Goal: Task Accomplishment & Management: Manage account settings

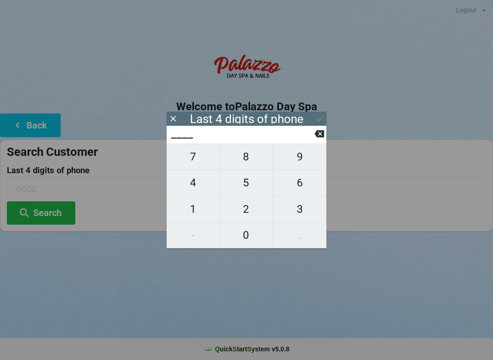
scroll to position [2, 3]
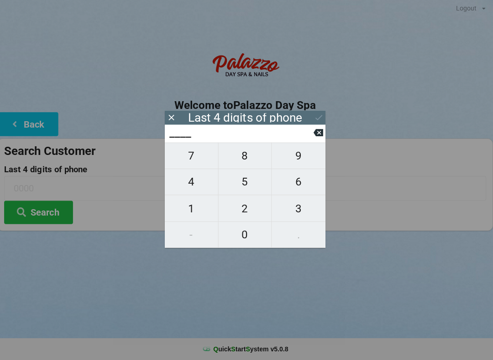
click at [191, 187] on span "4" at bounding box center [193, 182] width 53 height 19
type input "4___"
click at [300, 162] on span "9" at bounding box center [299, 156] width 53 height 19
type input "49__"
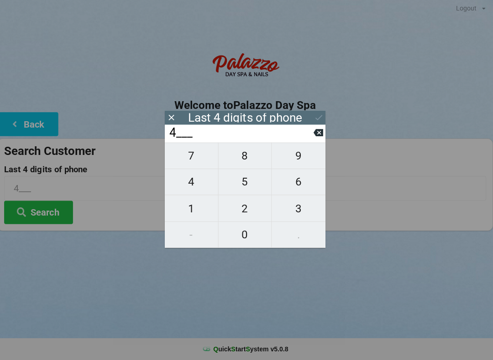
type input "49__"
click at [294, 210] on span "3" at bounding box center [299, 209] width 53 height 19
type input "493_"
click at [199, 185] on span "4" at bounding box center [193, 182] width 53 height 19
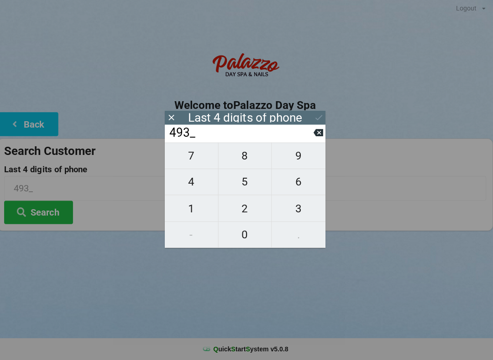
type input "4934"
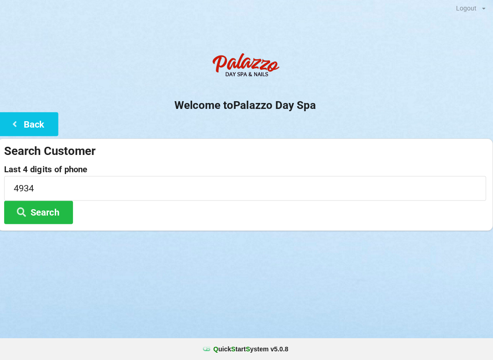
click at [346, 258] on div "Logout Logout Sign-In Welcome to Palazzo Day Spa Back Search Customer Last 4 di…" at bounding box center [246, 180] width 493 height 360
click at [55, 212] on button "Search" at bounding box center [41, 213] width 68 height 23
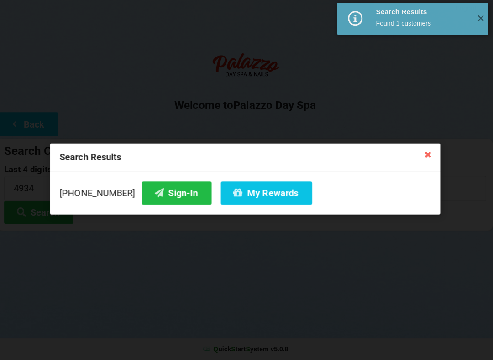
click at [165, 190] on button "Sign-In" at bounding box center [178, 193] width 69 height 23
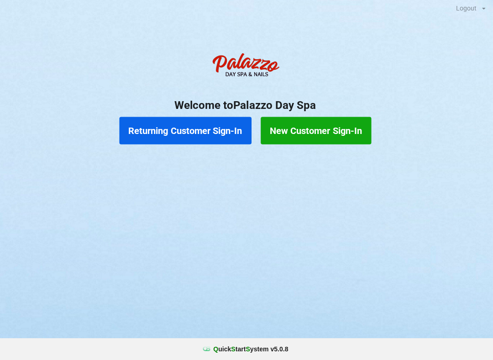
click at [186, 120] on button "Returning Customer Sign-In" at bounding box center [186, 131] width 131 height 27
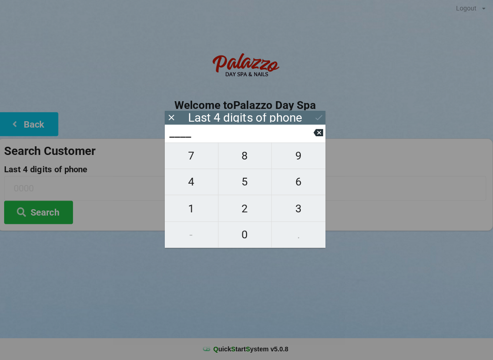
click at [248, 166] on span "8" at bounding box center [246, 156] width 53 height 19
type input "8___"
click at [240, 216] on span "2" at bounding box center [246, 209] width 53 height 19
type input "82__"
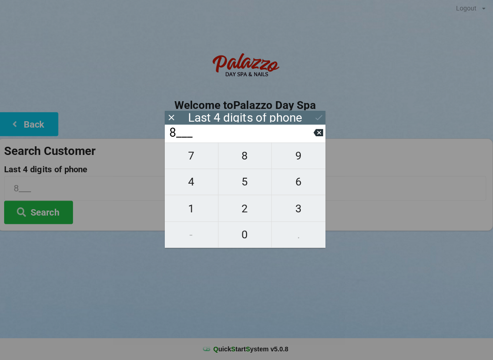
type input "82__"
click at [301, 189] on span "6" at bounding box center [299, 182] width 53 height 19
type input "826_"
click at [299, 210] on span "3" at bounding box center [299, 209] width 53 height 19
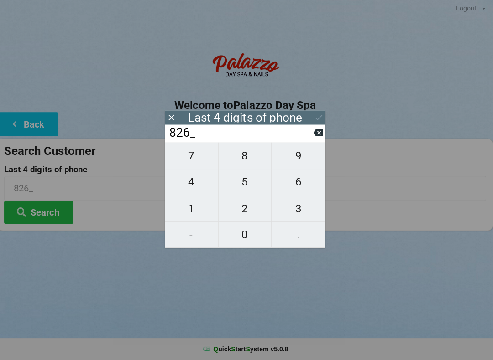
type input "8263"
click at [318, 118] on icon at bounding box center [320, 119] width 10 height 10
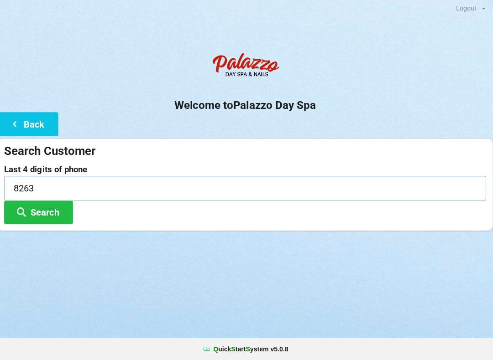
click at [51, 187] on input "8263" at bounding box center [246, 189] width 479 height 24
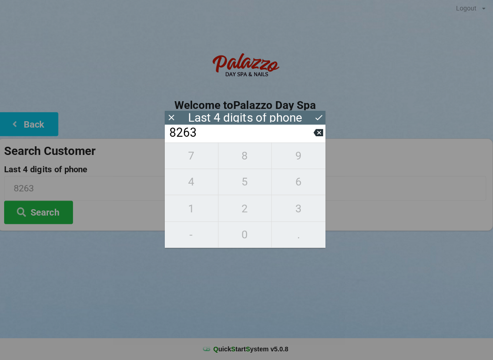
click at [317, 114] on icon at bounding box center [320, 119] width 10 height 10
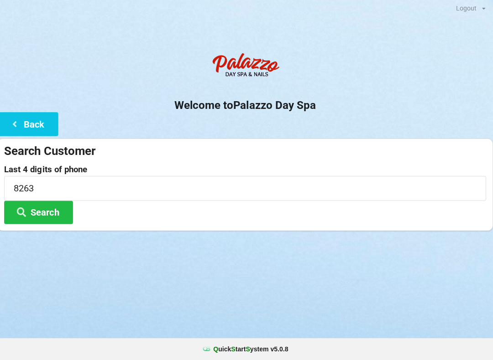
click at [48, 213] on button "Search" at bounding box center [41, 213] width 68 height 23
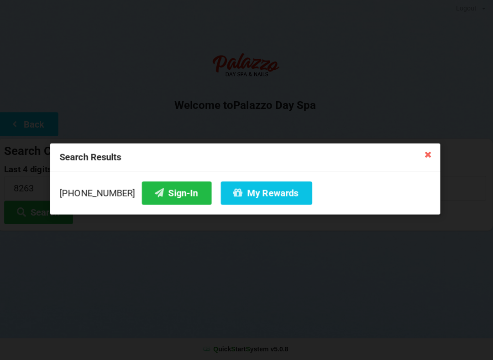
click at [166, 195] on button "Sign-In" at bounding box center [178, 193] width 69 height 23
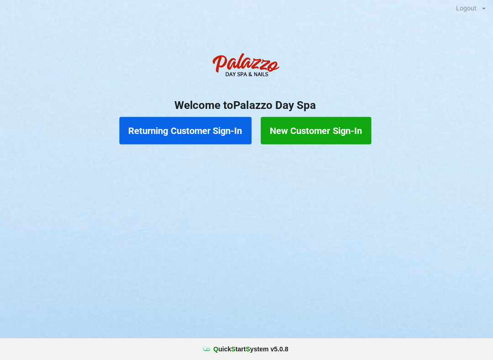
click at [182, 132] on button "Returning Customer Sign-In" at bounding box center [186, 131] width 131 height 27
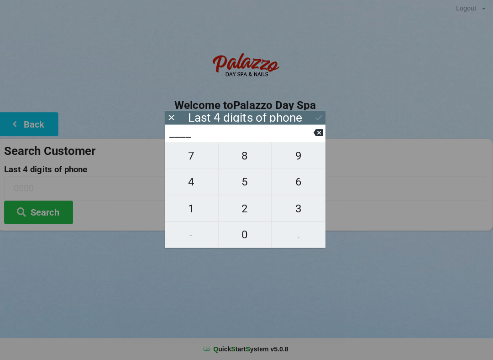
click at [168, 114] on icon at bounding box center [173, 119] width 10 height 10
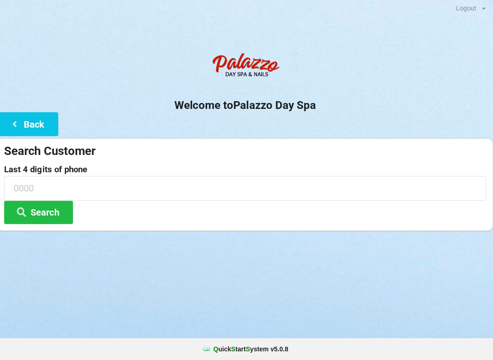
click at [26, 149] on div "Search Customer" at bounding box center [246, 152] width 479 height 15
click at [48, 129] on button "Back" at bounding box center [30, 125] width 61 height 23
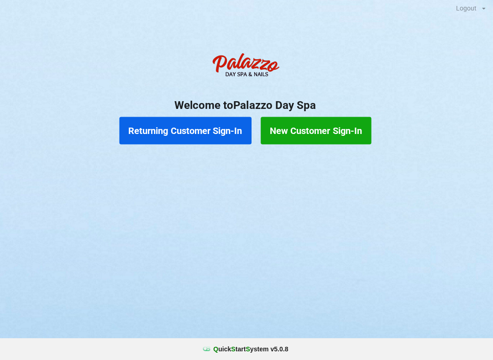
click at [203, 131] on button "Returning Customer Sign-In" at bounding box center [186, 131] width 131 height 27
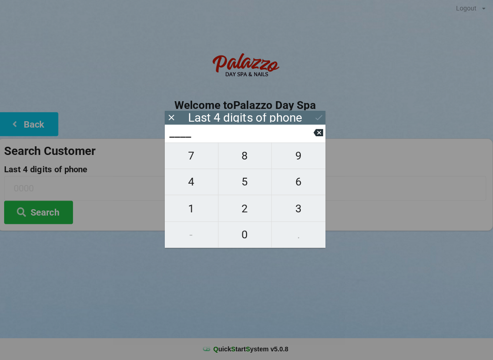
click at [189, 208] on span "1" at bounding box center [193, 209] width 53 height 19
type input "1___"
click at [239, 185] on span "5" at bounding box center [246, 182] width 53 height 19
type input "15__"
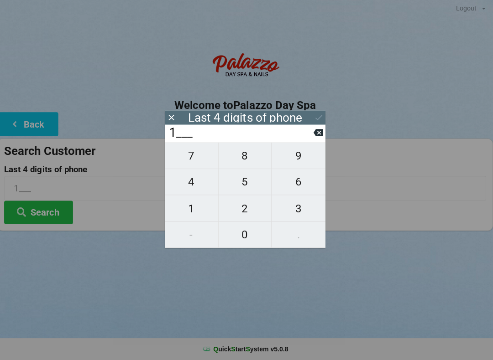
type input "15__"
click at [244, 184] on span "5" at bounding box center [246, 182] width 53 height 19
type input "155_"
click at [297, 218] on span "3" at bounding box center [299, 209] width 53 height 19
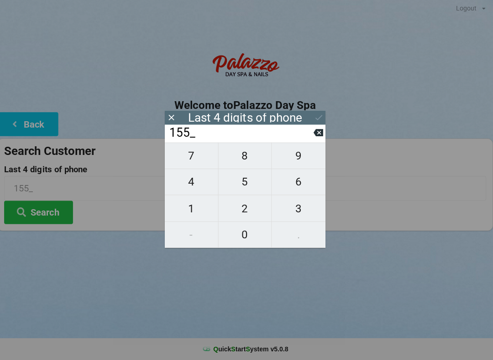
type input "1553"
click at [315, 121] on icon at bounding box center [320, 119] width 10 height 10
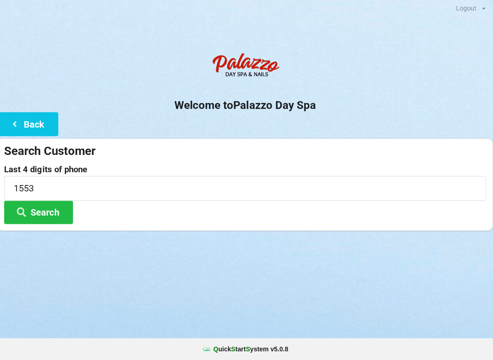
click at [48, 210] on button "Search" at bounding box center [41, 213] width 68 height 23
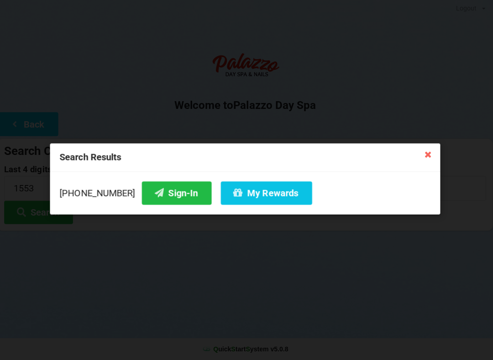
click at [160, 187] on button "Sign-In" at bounding box center [178, 193] width 69 height 23
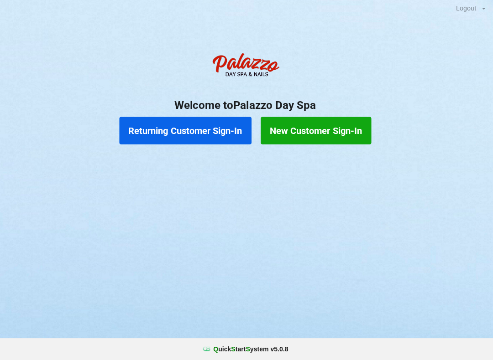
click at [196, 130] on button "Returning Customer Sign-In" at bounding box center [186, 131] width 131 height 27
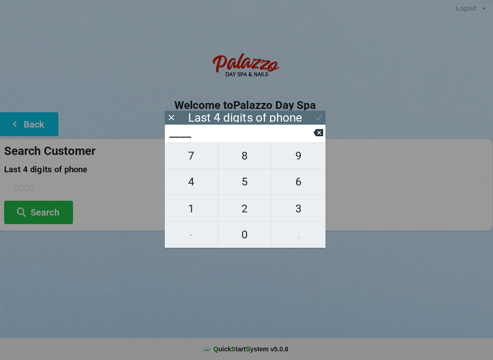
click at [194, 206] on span "1" at bounding box center [193, 209] width 53 height 19
type input "1___"
click at [244, 237] on span "0" at bounding box center [246, 235] width 53 height 19
type input "10__"
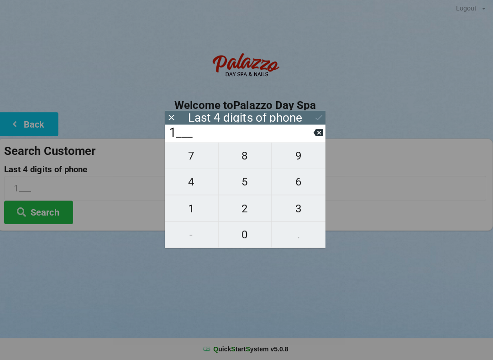
type input "10__"
click at [300, 165] on span "9" at bounding box center [299, 156] width 53 height 19
type input "109_"
click at [314, 139] on icon at bounding box center [319, 134] width 10 height 10
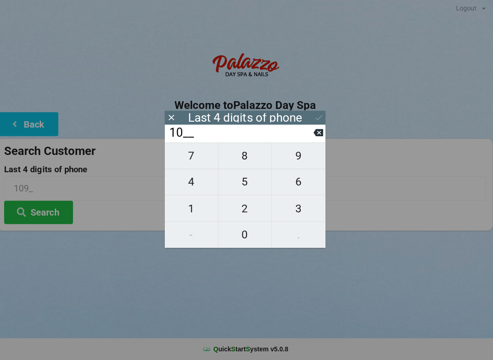
click at [296, 215] on span "3" at bounding box center [299, 209] width 53 height 19
type input "103_"
click at [201, 167] on span "7" at bounding box center [193, 156] width 53 height 19
type input "1037"
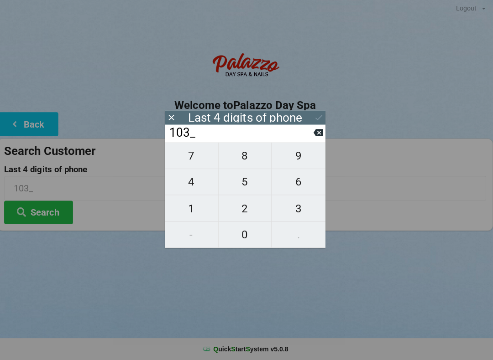
type input "1037"
click at [311, 141] on input "1037" at bounding box center [242, 134] width 144 height 15
click at [273, 141] on input "1037" at bounding box center [242, 134] width 144 height 15
click at [172, 121] on icon at bounding box center [173, 119] width 10 height 10
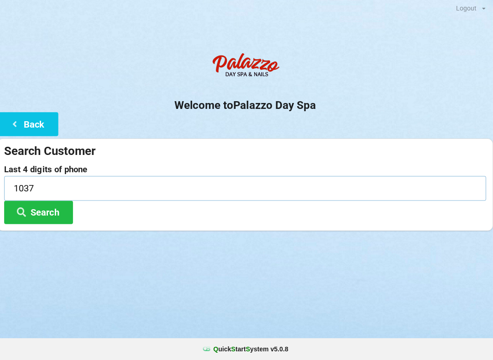
click at [102, 191] on input "1037" at bounding box center [246, 189] width 479 height 24
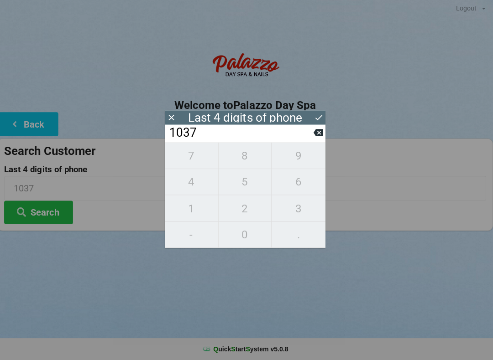
click at [318, 138] on icon at bounding box center [319, 133] width 10 height 7
type input "103_"
click at [200, 212] on span "1" at bounding box center [193, 209] width 53 height 19
type input "1031"
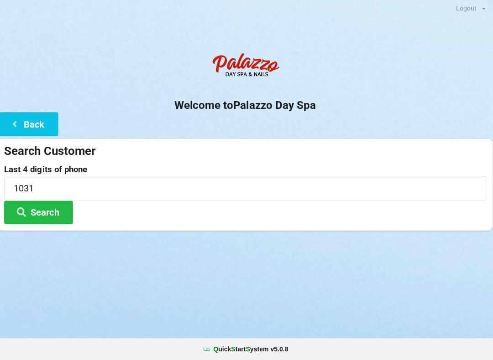
click at [55, 216] on button "Search" at bounding box center [41, 213] width 68 height 23
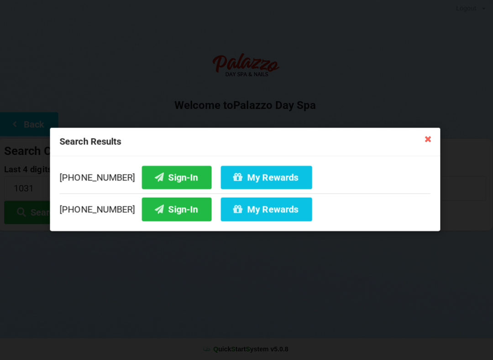
click at [165, 180] on button "Sign-In" at bounding box center [178, 178] width 69 height 23
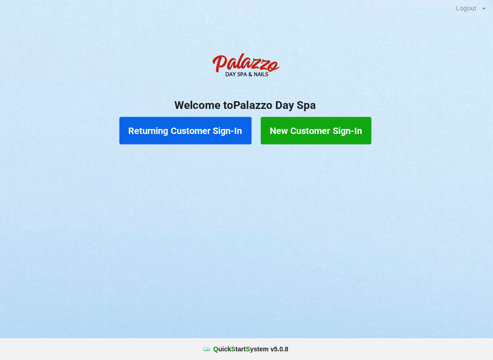
click at [187, 130] on button "Returning Customer Sign-In" at bounding box center [186, 131] width 131 height 27
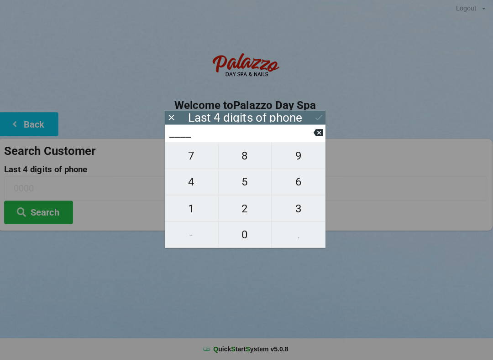
click at [242, 160] on span "8" at bounding box center [246, 156] width 53 height 19
type input "8___"
click at [180, 191] on span "4" at bounding box center [193, 182] width 53 height 19
type input "84__"
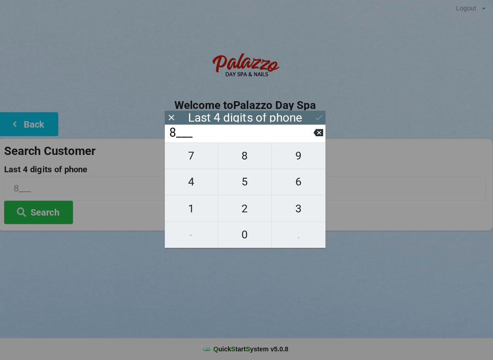
type input "84__"
click at [249, 187] on span "5" at bounding box center [246, 182] width 53 height 19
type input "845_"
click at [307, 186] on span "6" at bounding box center [299, 182] width 53 height 19
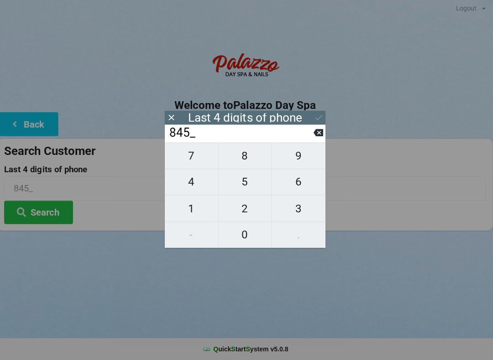
type input "8456"
click at [317, 115] on icon at bounding box center [320, 119] width 10 height 10
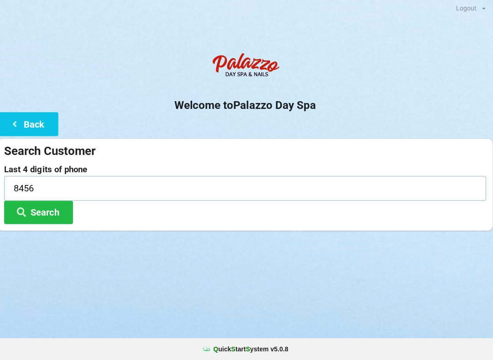
click at [31, 182] on input "8456" at bounding box center [246, 189] width 479 height 24
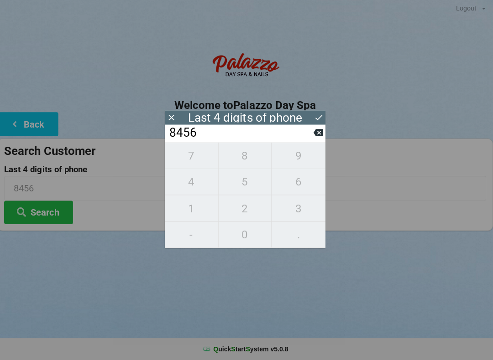
click at [317, 114] on icon at bounding box center [320, 119] width 10 height 10
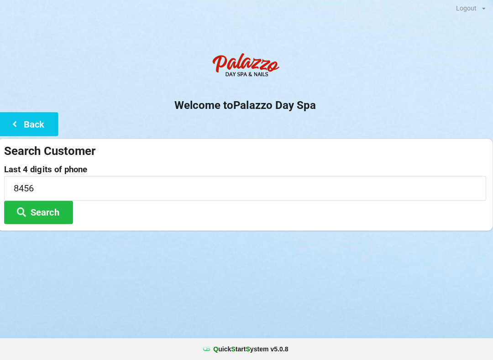
click at [46, 204] on button "Search" at bounding box center [41, 213] width 68 height 23
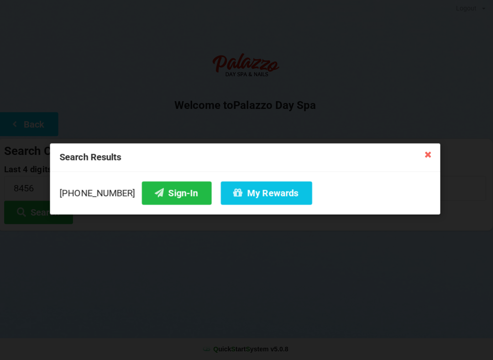
click at [161, 191] on button "Sign-In" at bounding box center [178, 193] width 69 height 23
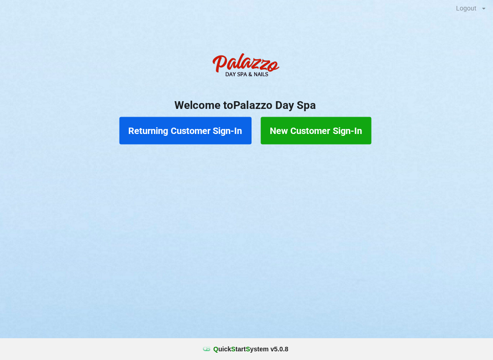
click at [182, 136] on button "Returning Customer Sign-In" at bounding box center [186, 131] width 131 height 27
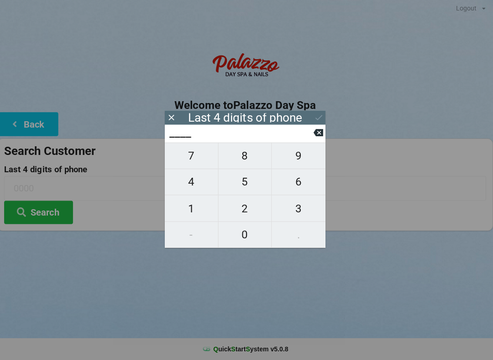
click at [198, 179] on span "4" at bounding box center [193, 182] width 53 height 19
type input "4___"
click at [251, 241] on span "0" at bounding box center [246, 235] width 53 height 19
type input "40__"
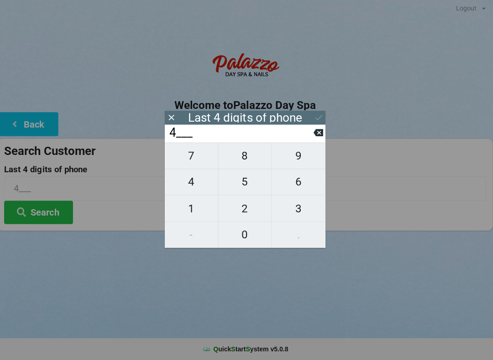
type input "40__"
click at [202, 215] on span "1" at bounding box center [193, 209] width 53 height 19
type input "401_"
click at [252, 159] on span "8" at bounding box center [246, 156] width 53 height 19
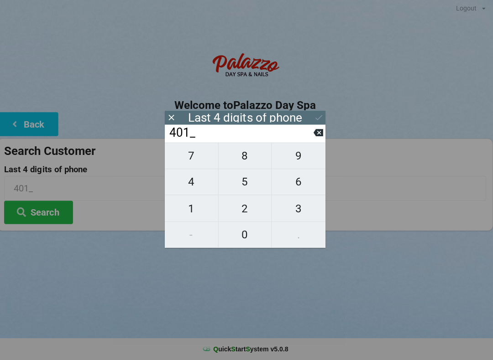
type input "4018"
click at [255, 211] on div "7 8 9 4 5 6 1 2 3 - 0 ." at bounding box center [247, 196] width 160 height 105
click at [314, 140] on button at bounding box center [319, 134] width 10 height 12
click at [317, 139] on icon at bounding box center [319, 134] width 10 height 10
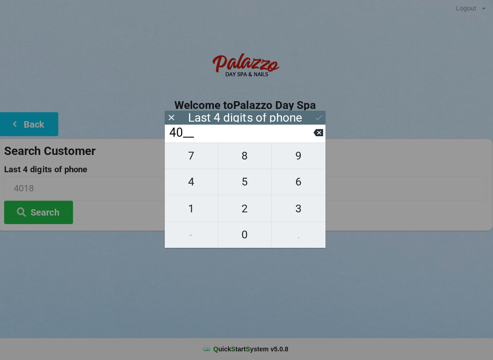
click at [317, 140] on button at bounding box center [319, 134] width 10 height 12
click at [314, 139] on icon at bounding box center [319, 134] width 10 height 10
click at [318, 140] on button at bounding box center [319, 134] width 10 height 12
click at [249, 159] on span "8" at bounding box center [246, 156] width 53 height 19
type input "8___"
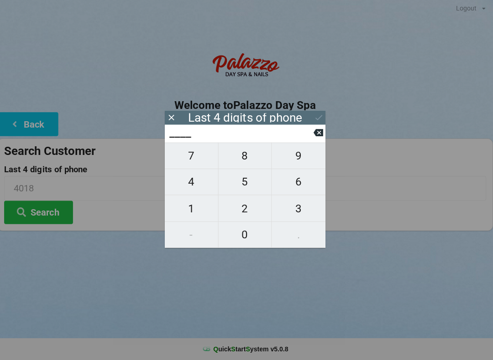
type input "8___"
click at [250, 234] on span "0" at bounding box center [246, 235] width 53 height 19
type input "80__"
click at [251, 180] on span "5" at bounding box center [246, 182] width 53 height 19
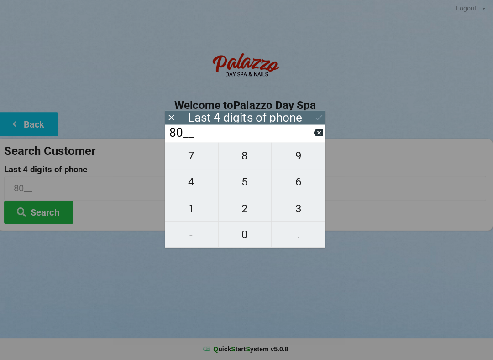
type input "805_"
click at [293, 161] on span "9" at bounding box center [299, 156] width 53 height 19
type input "8059"
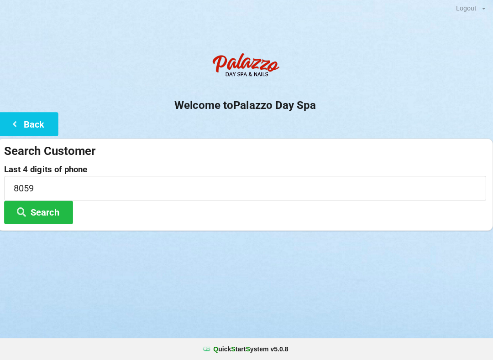
click at [328, 112] on div "Welcome to Palazzo Day Spa Back Search Customer Last 4 digits of phone 8059 Sea…" at bounding box center [246, 141] width 493 height 182
click at [54, 214] on button "Search" at bounding box center [41, 213] width 68 height 23
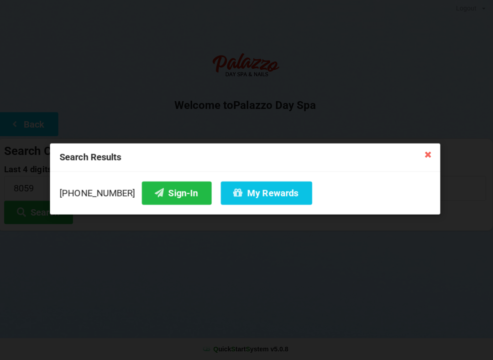
click at [253, 192] on button "My Rewards" at bounding box center [267, 193] width 91 height 23
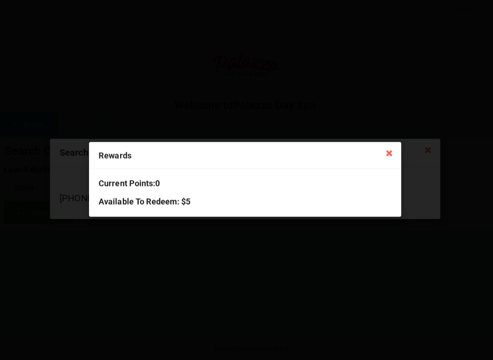
click at [182, 212] on div "Current Points: 0 Available To Redeem : $5" at bounding box center [246, 193] width 310 height 47
click at [386, 155] on icon at bounding box center [389, 153] width 15 height 15
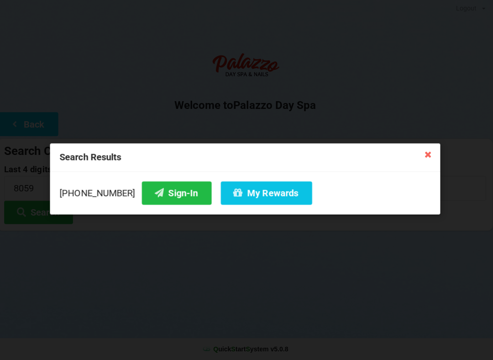
click at [426, 149] on icon at bounding box center [428, 155] width 15 height 15
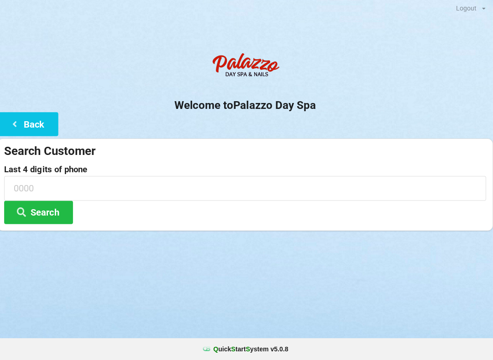
click at [187, 177] on input at bounding box center [246, 189] width 479 height 24
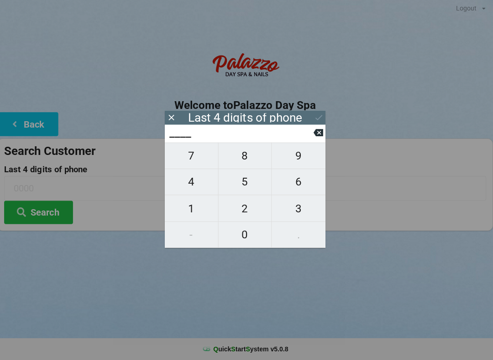
click at [243, 162] on span "8" at bounding box center [246, 156] width 53 height 19
type input "8___"
click at [248, 238] on span "0" at bounding box center [246, 235] width 53 height 19
type input "80__"
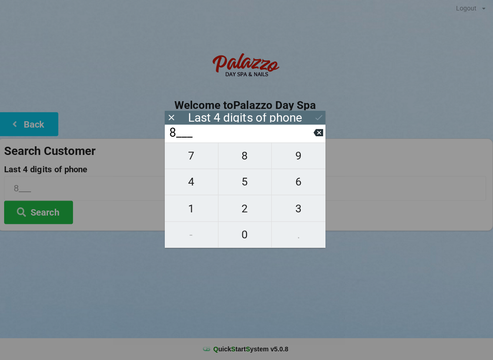
type input "80__"
click at [250, 185] on span "5" at bounding box center [246, 182] width 53 height 19
type input "805_"
click at [289, 207] on span "3" at bounding box center [299, 209] width 53 height 19
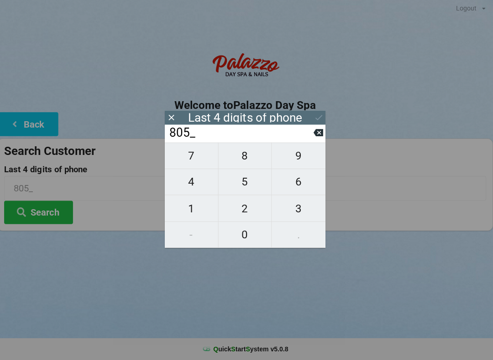
type input "8053"
click at [314, 140] on button at bounding box center [319, 134] width 10 height 12
type input "805_"
click at [301, 158] on span "9" at bounding box center [299, 156] width 53 height 19
type input "8059"
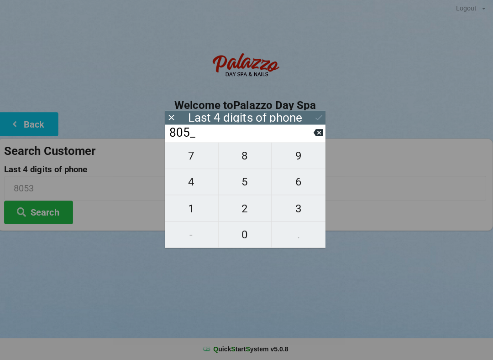
type input "8059"
click at [318, 120] on icon at bounding box center [320, 119] width 10 height 10
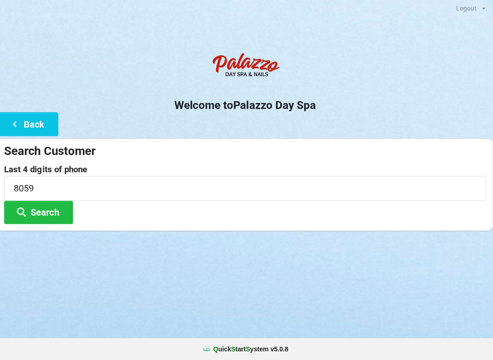
click at [48, 208] on button "Search" at bounding box center [41, 213] width 68 height 23
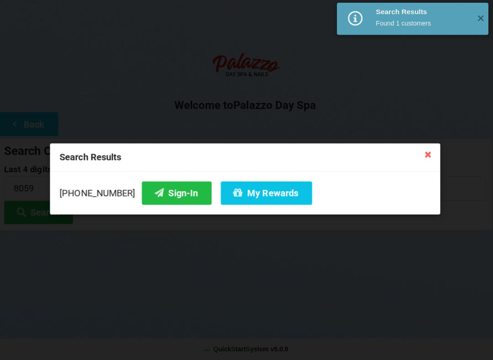
click at [275, 189] on button "My Rewards" at bounding box center [267, 193] width 91 height 23
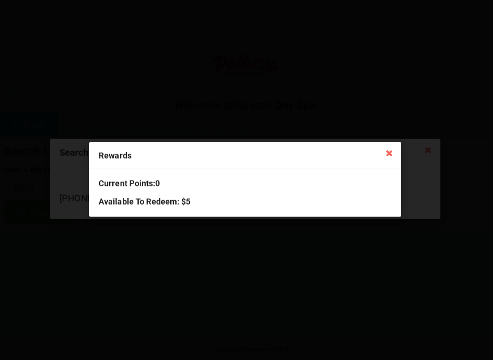
click at [159, 194] on div "Current Points: 0 Available To Redeem : $5" at bounding box center [246, 193] width 310 height 47
click at [385, 155] on icon at bounding box center [389, 153] width 15 height 15
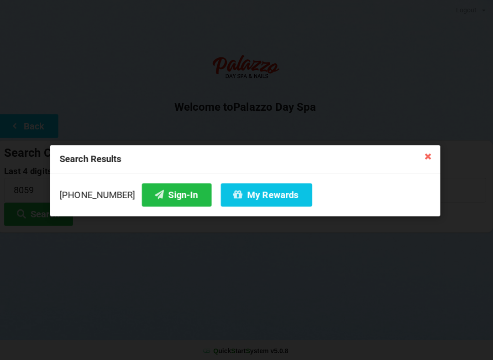
click at [155, 205] on button "Sign-In" at bounding box center [178, 193] width 69 height 23
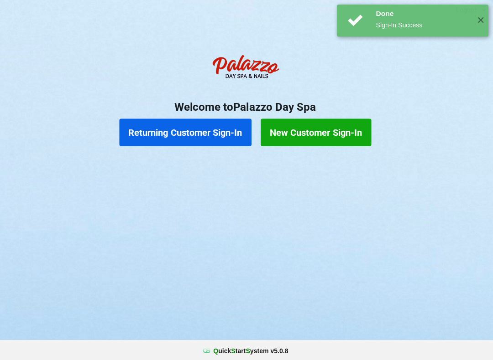
click at [168, 135] on button "Returning Customer Sign-In" at bounding box center [186, 131] width 131 height 27
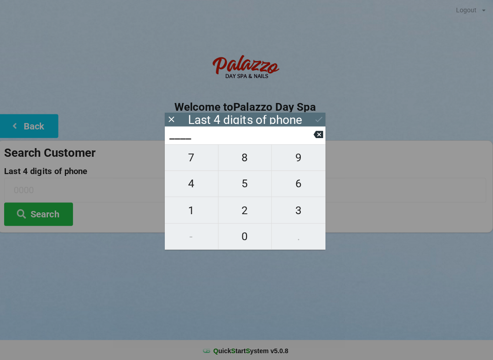
click at [196, 185] on span "4" at bounding box center [193, 182] width 53 height 19
type input "4___"
click at [297, 213] on span "3" at bounding box center [299, 209] width 53 height 19
type input "43__"
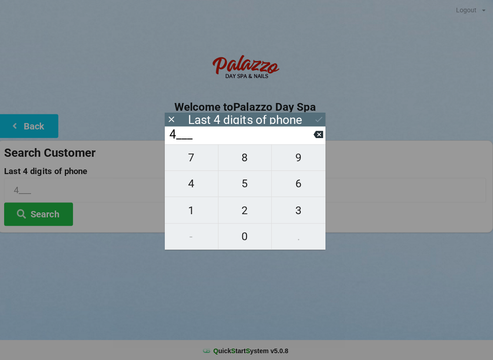
type input "43__"
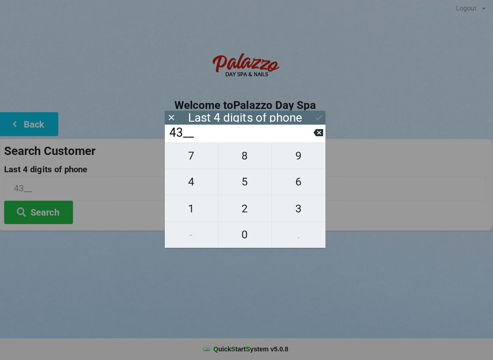
click at [239, 231] on span "0" at bounding box center [246, 235] width 53 height 19
type input "430_"
click at [298, 205] on span "3" at bounding box center [299, 209] width 53 height 19
type input "4303"
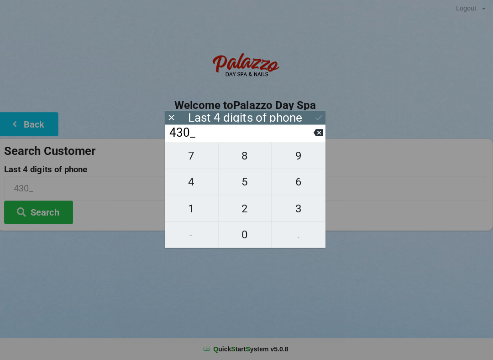
type input "4303"
click at [321, 117] on icon at bounding box center [320, 119] width 10 height 10
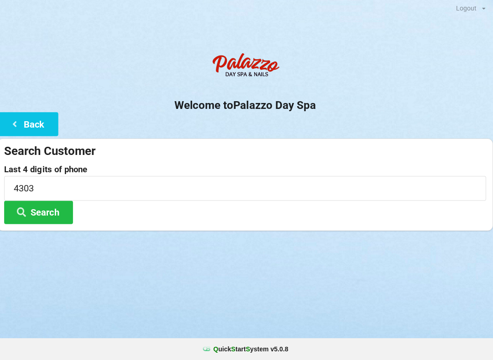
click at [33, 210] on button "Search" at bounding box center [41, 213] width 68 height 23
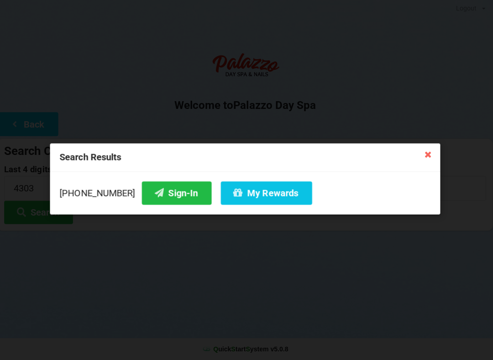
click at [232, 200] on button "My Rewards" at bounding box center [267, 193] width 91 height 23
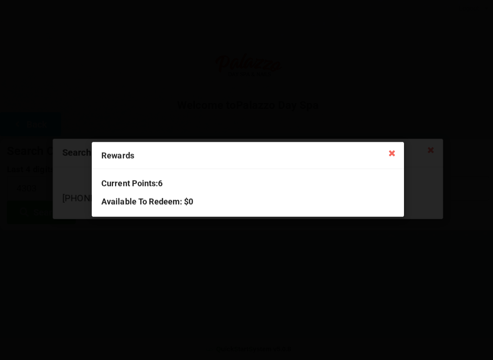
click at [388, 146] on icon at bounding box center [389, 153] width 15 height 15
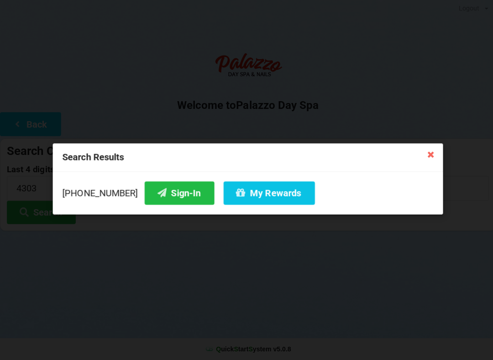
click at [429, 154] on icon at bounding box center [428, 155] width 15 height 15
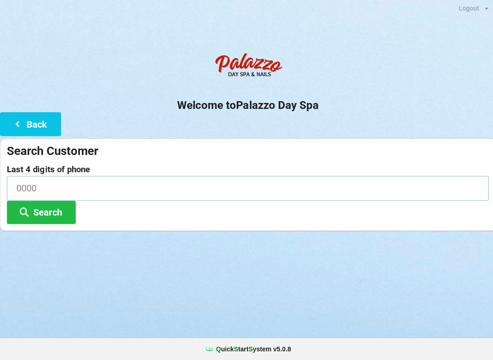
click at [134, 180] on input at bounding box center [246, 189] width 479 height 24
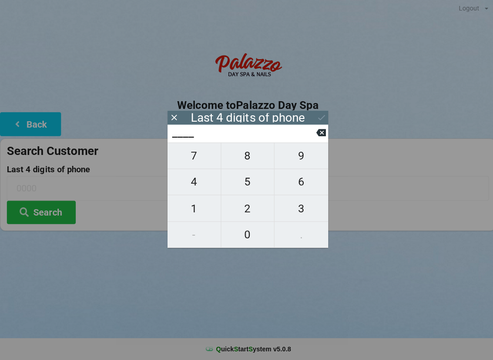
click at [298, 159] on span "9" at bounding box center [299, 156] width 53 height 19
type input "9___"
click at [248, 183] on span "5" at bounding box center [246, 182] width 53 height 19
type input "95__"
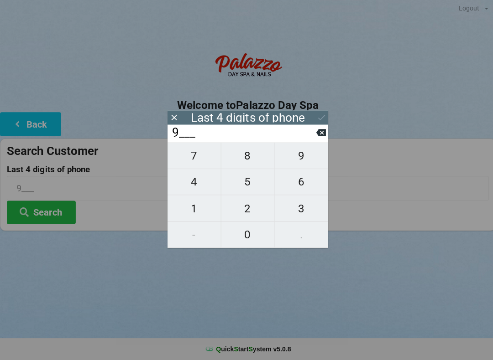
type input "95__"
click at [197, 161] on span "7" at bounding box center [193, 156] width 53 height 19
type input "957_"
click at [295, 212] on span "3" at bounding box center [299, 209] width 53 height 19
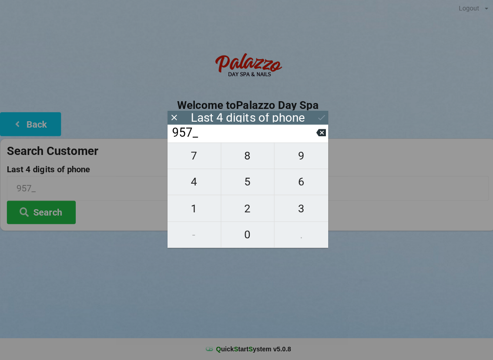
type input "9573"
click at [318, 114] on icon at bounding box center [320, 119] width 10 height 10
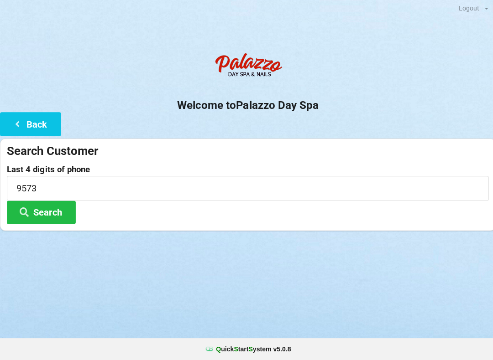
click at [51, 212] on button "Search" at bounding box center [41, 213] width 68 height 23
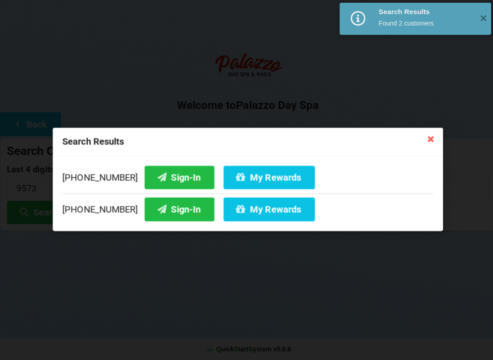
click at [154, 203] on button "Sign-In" at bounding box center [178, 209] width 69 height 23
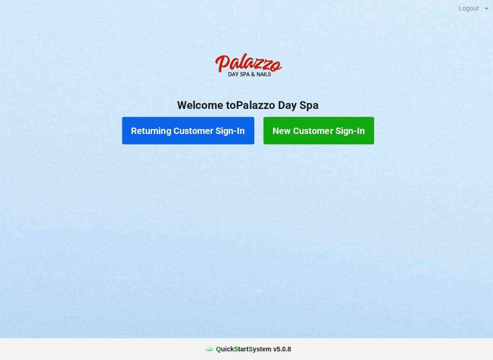
click at [212, 129] on button "Returning Customer Sign-In" at bounding box center [186, 131] width 131 height 27
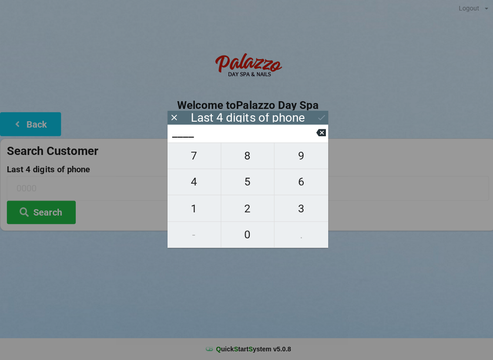
click at [303, 161] on span "9" at bounding box center [299, 156] width 53 height 19
type input "9___"
click at [252, 229] on span "0" at bounding box center [246, 235] width 53 height 19
type input "90__"
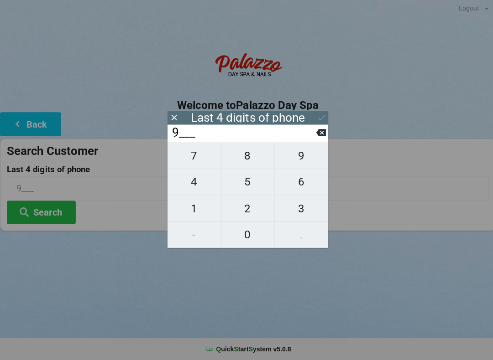
type input "90__"
click at [308, 179] on span "6" at bounding box center [299, 182] width 53 height 19
type input "906_"
click at [298, 162] on span "9" at bounding box center [299, 156] width 53 height 19
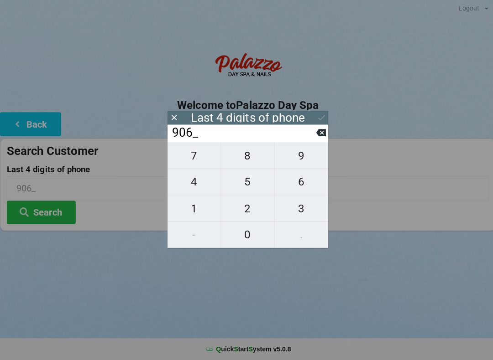
type input "9069"
click at [320, 119] on icon at bounding box center [320, 119] width 10 height 10
